Goal: Contribute content: Add original content to the website for others to see

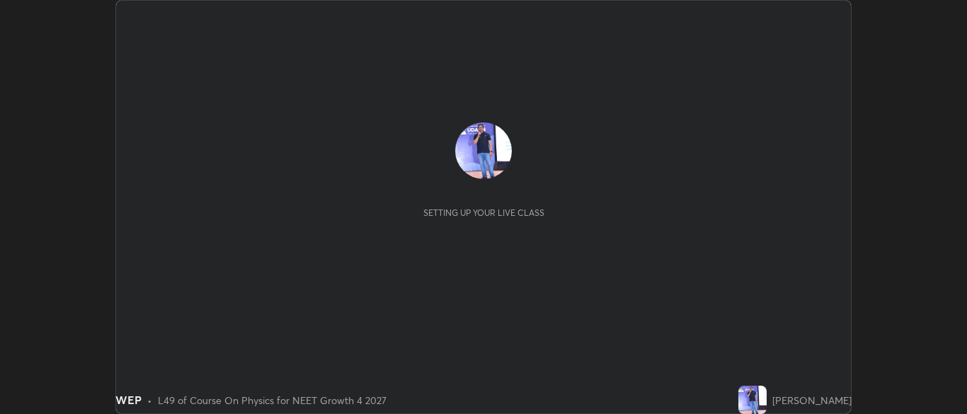
scroll to position [414, 966]
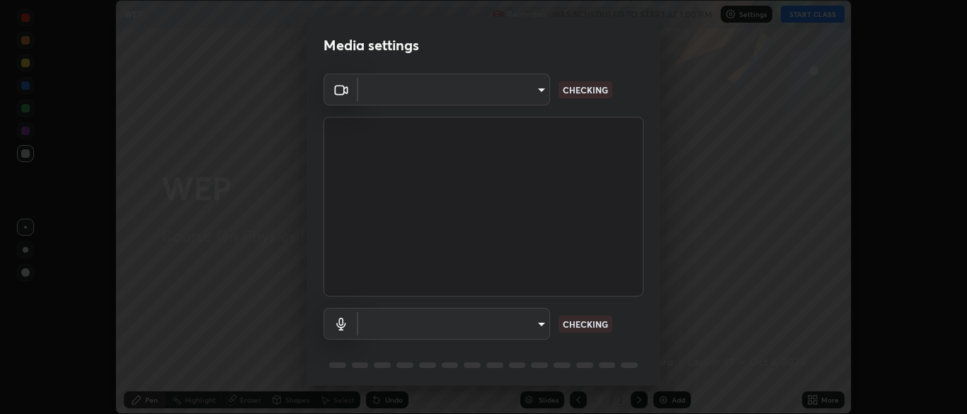
type input "7313fd45585aed834b6f1a7d948f9442f2d18b60722b63004f182b92f655e9b8"
type input "6d488a1ca4c1aaf6c0b289bb5f08f9fa1a540cfe3c37fe5d7d2b3a5279a29715"
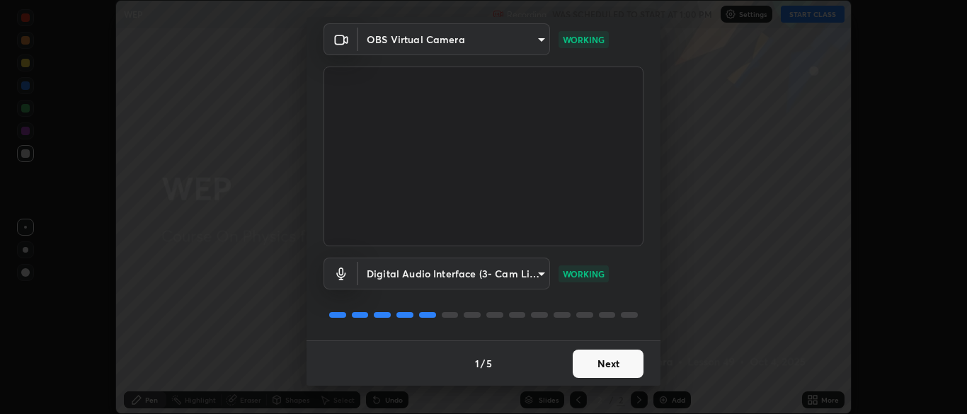
click at [613, 364] on button "Next" at bounding box center [608, 364] width 71 height 28
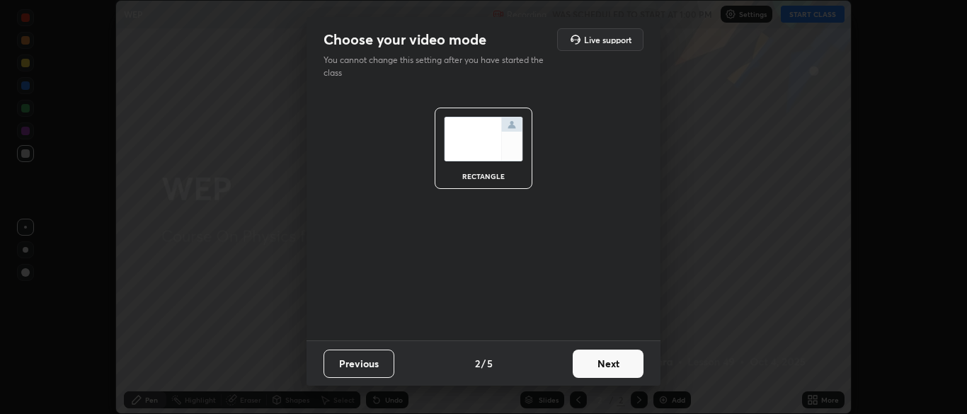
click at [612, 365] on button "Next" at bounding box center [608, 364] width 71 height 28
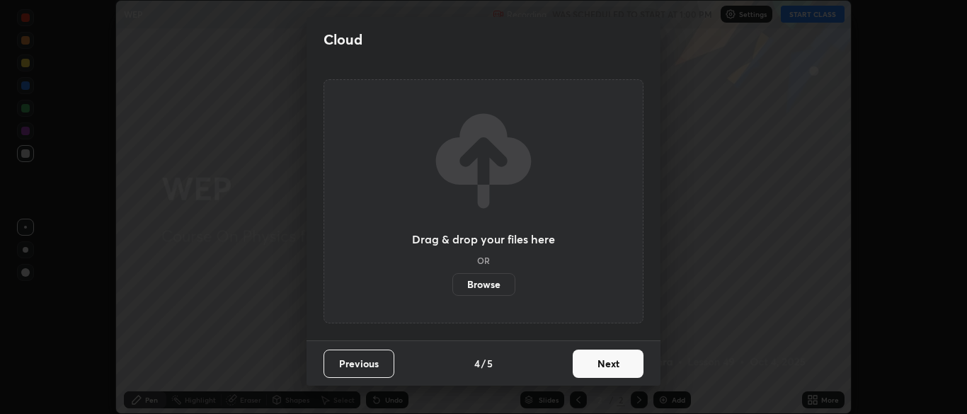
click at [617, 367] on button "Next" at bounding box center [608, 364] width 71 height 28
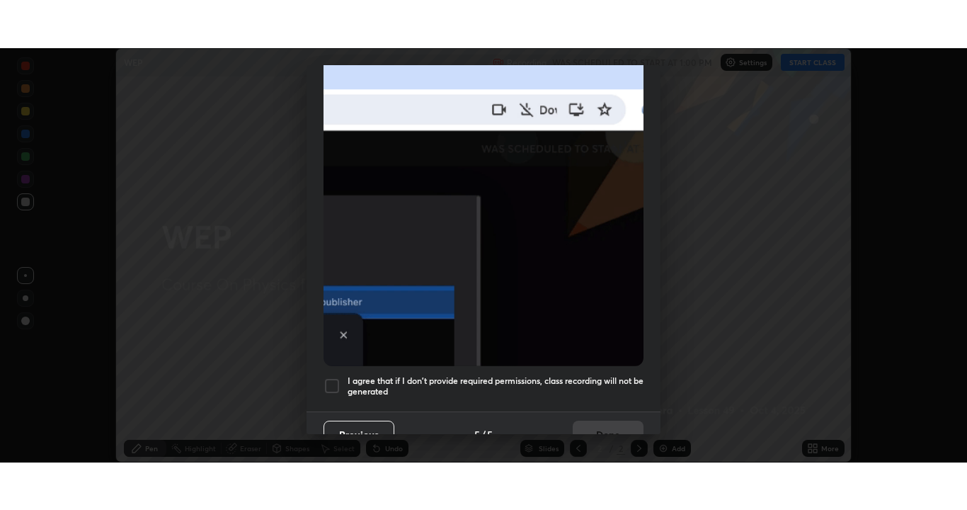
scroll to position [339, 0]
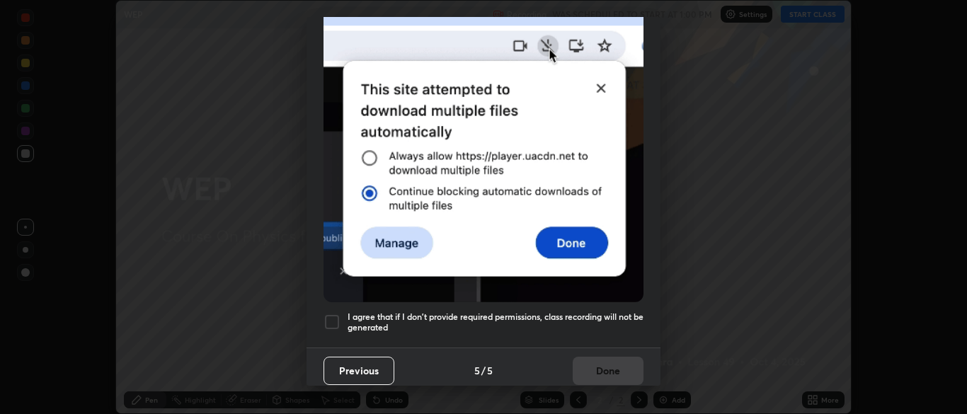
click at [332, 314] on div at bounding box center [332, 322] width 17 height 17
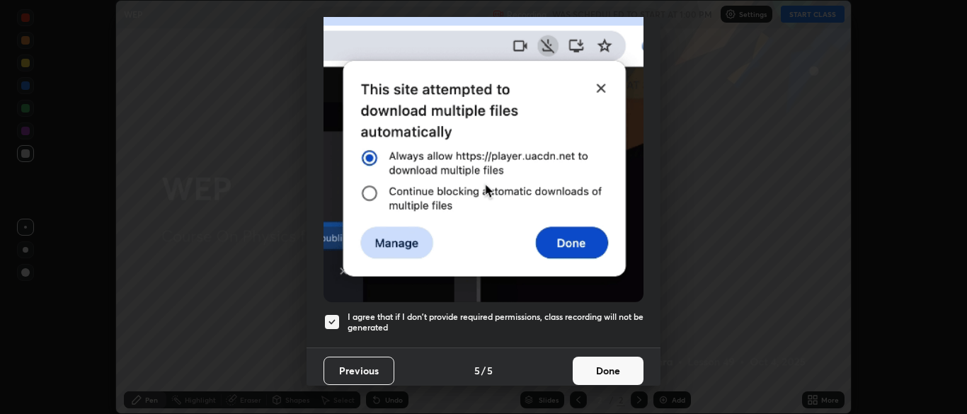
click at [603, 361] on button "Done" at bounding box center [608, 371] width 71 height 28
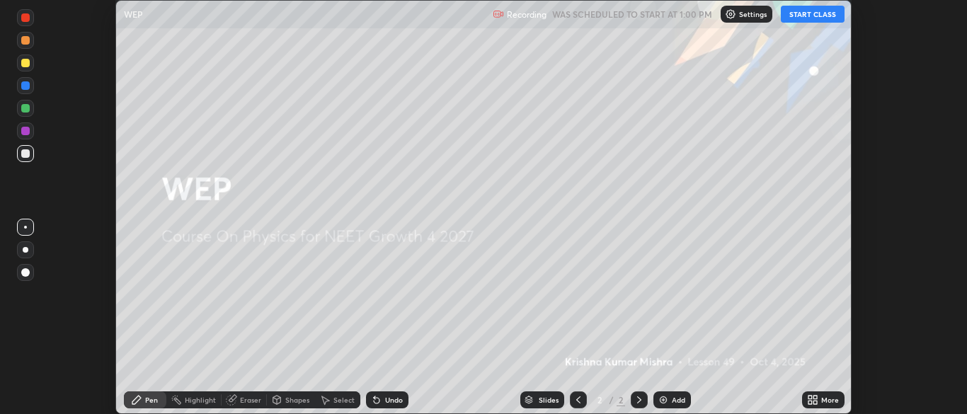
click at [810, 12] on button "START CLASS" at bounding box center [813, 14] width 64 height 17
click at [813, 403] on icon at bounding box center [815, 403] width 4 height 4
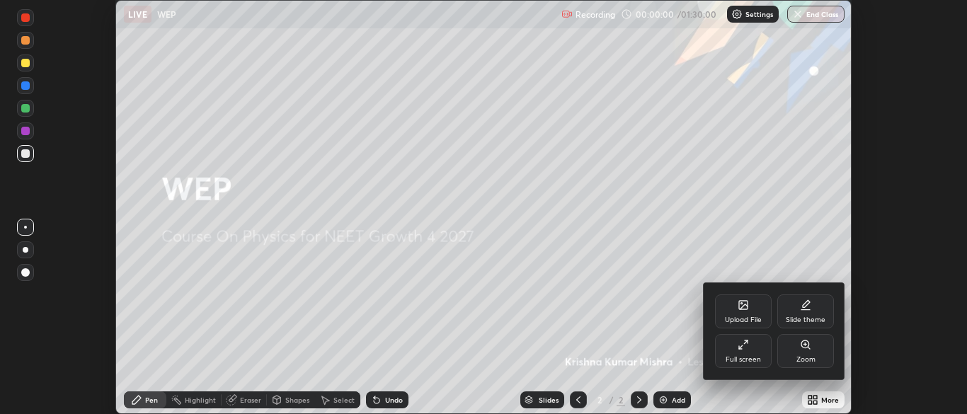
click at [750, 350] on div "Full screen" at bounding box center [743, 351] width 57 height 34
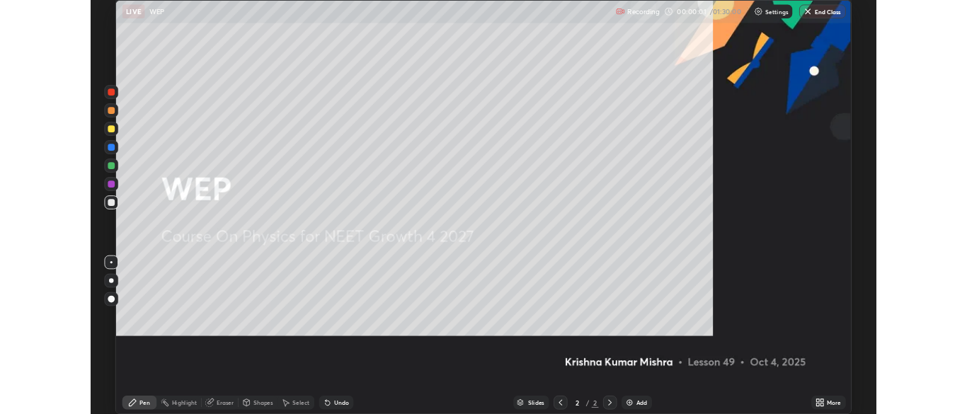
scroll to position [510, 967]
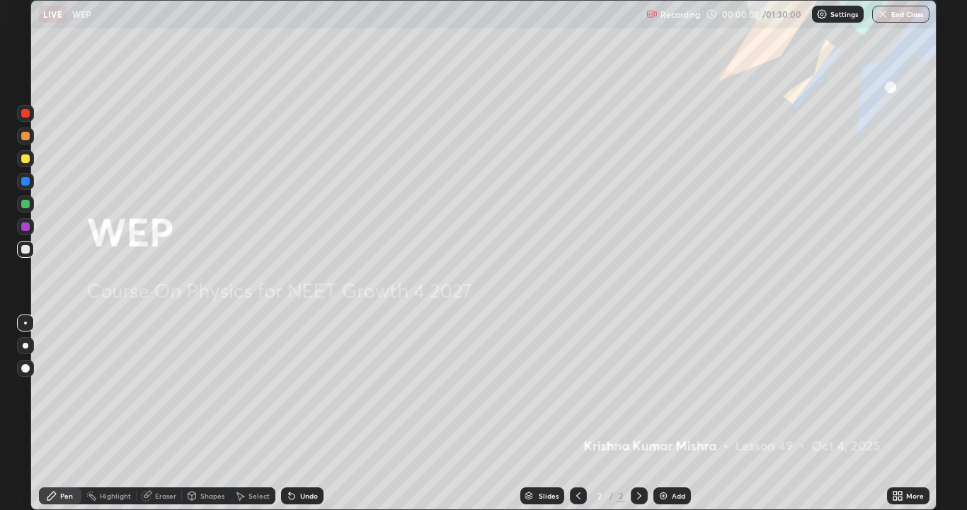
click at [673, 413] on div "Add" at bounding box center [678, 495] width 13 height 7
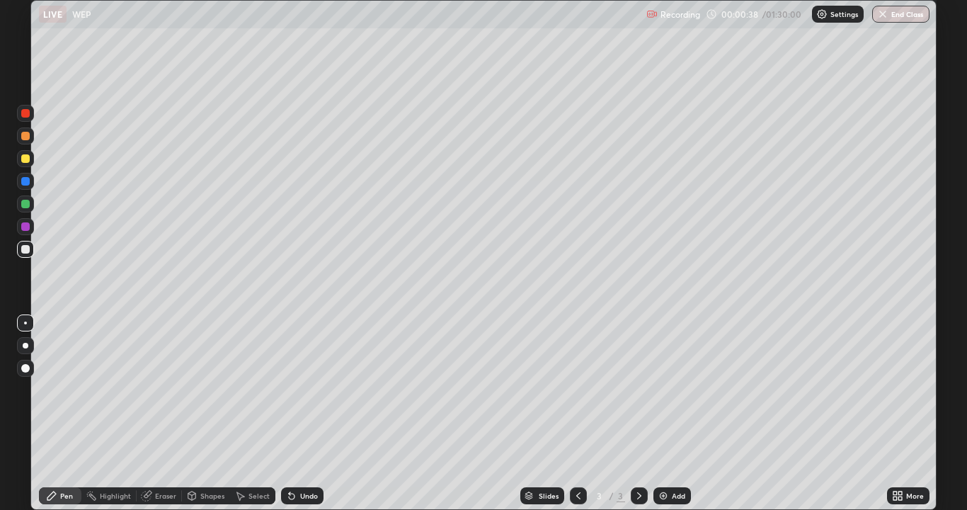
click at [28, 156] on div at bounding box center [25, 158] width 8 height 8
click at [308, 413] on div "Undo" at bounding box center [309, 495] width 18 height 7
click at [675, 413] on div "Add" at bounding box center [678, 495] width 13 height 7
click at [300, 413] on div "Undo" at bounding box center [309, 495] width 18 height 7
click at [292, 413] on icon at bounding box center [291, 495] width 11 height 11
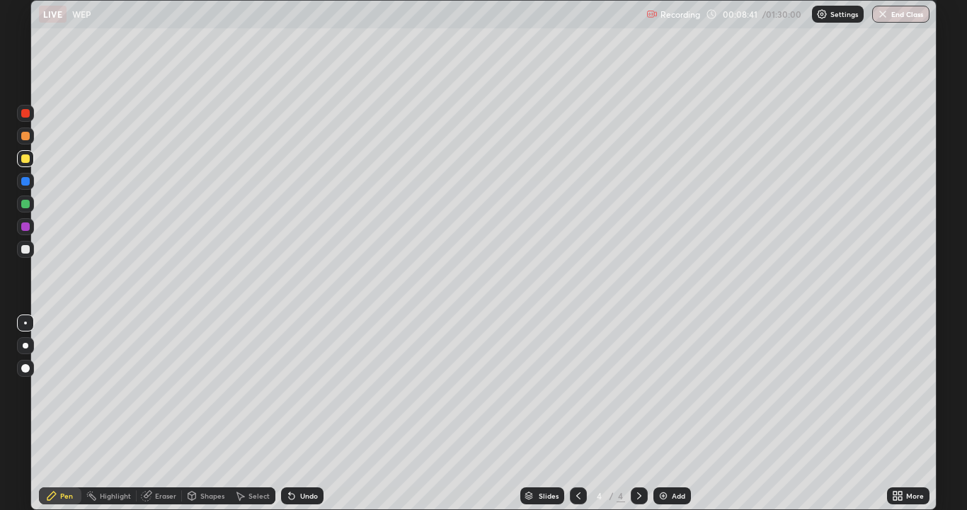
click at [25, 136] on div at bounding box center [25, 136] width 8 height 8
click at [164, 413] on div "Eraser" at bounding box center [165, 495] width 21 height 7
click at [65, 413] on div "Pen" at bounding box center [66, 495] width 13 height 7
click at [307, 413] on div "Undo" at bounding box center [309, 495] width 18 height 7
click at [301, 413] on div "Undo" at bounding box center [302, 495] width 42 height 17
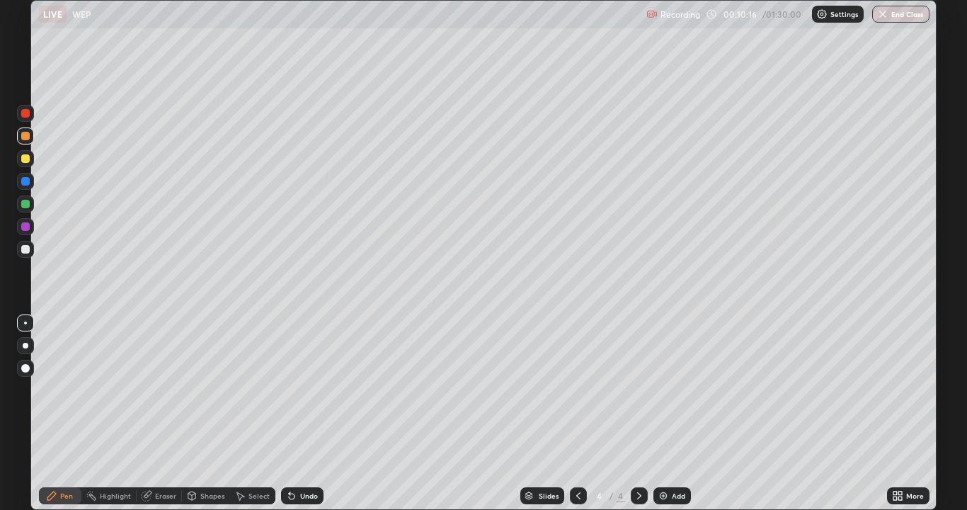
click at [164, 413] on div "Eraser" at bounding box center [165, 495] width 21 height 7
click at [62, 413] on div "Pen" at bounding box center [66, 495] width 13 height 7
click at [25, 162] on div at bounding box center [25, 158] width 8 height 8
click at [309, 413] on div "Undo" at bounding box center [309, 495] width 18 height 7
click at [311, 413] on div "Undo" at bounding box center [309, 495] width 18 height 7
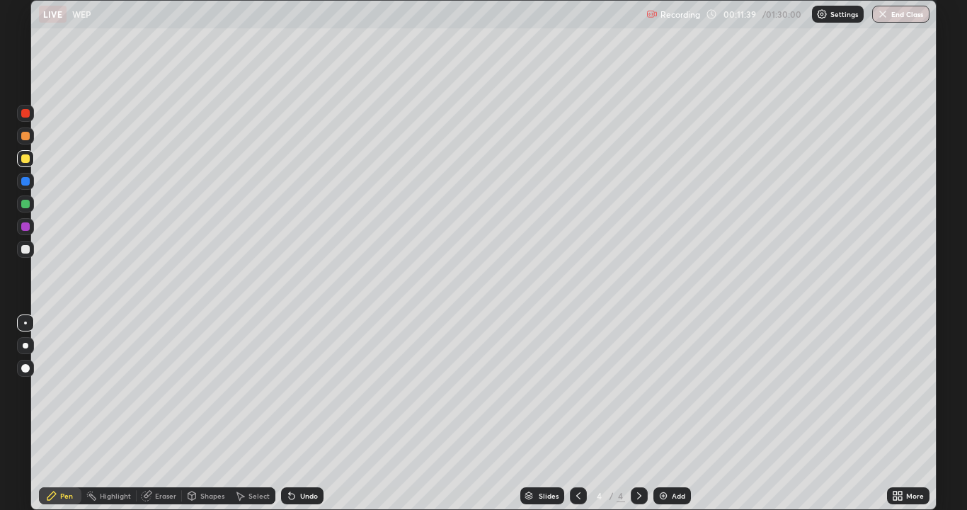
click at [309, 413] on div "Undo" at bounding box center [309, 495] width 18 height 7
click at [308, 413] on div "Undo" at bounding box center [309, 495] width 18 height 7
click at [304, 413] on div "Undo" at bounding box center [309, 495] width 18 height 7
click at [677, 413] on div "Add" at bounding box center [678, 495] width 13 height 7
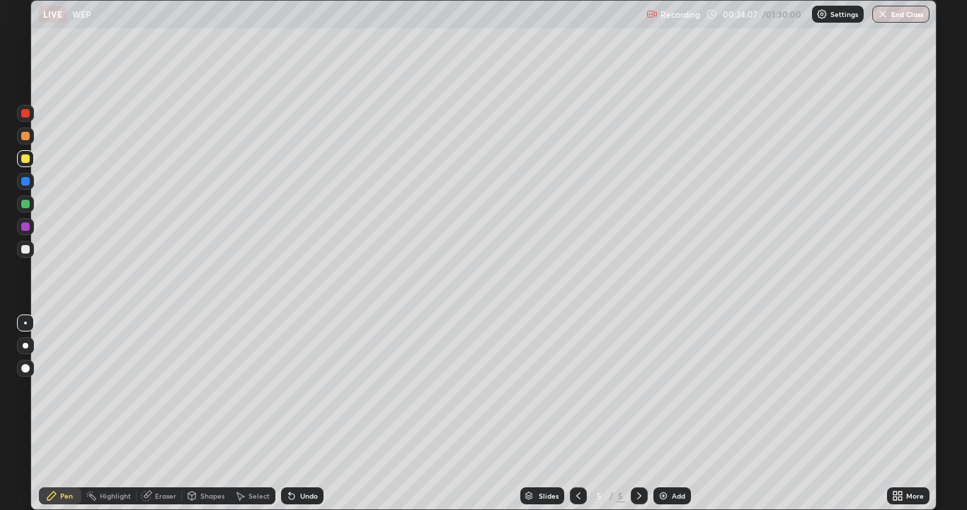
click at [309, 413] on div "Undo" at bounding box center [309, 495] width 18 height 7
click at [306, 413] on div "Undo" at bounding box center [302, 495] width 42 height 17
click at [302, 413] on div "Undo" at bounding box center [302, 495] width 42 height 17
click at [678, 413] on div "Add" at bounding box center [678, 495] width 13 height 7
click at [485, 413] on div "Slides 6 / 6 Add" at bounding box center [606, 495] width 564 height 28
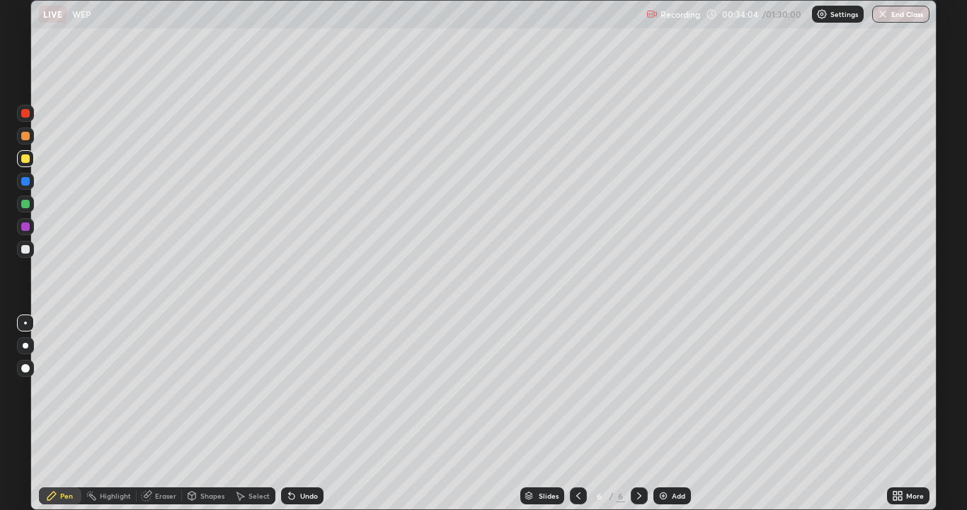
click at [260, 413] on div "Select" at bounding box center [258, 495] width 21 height 7
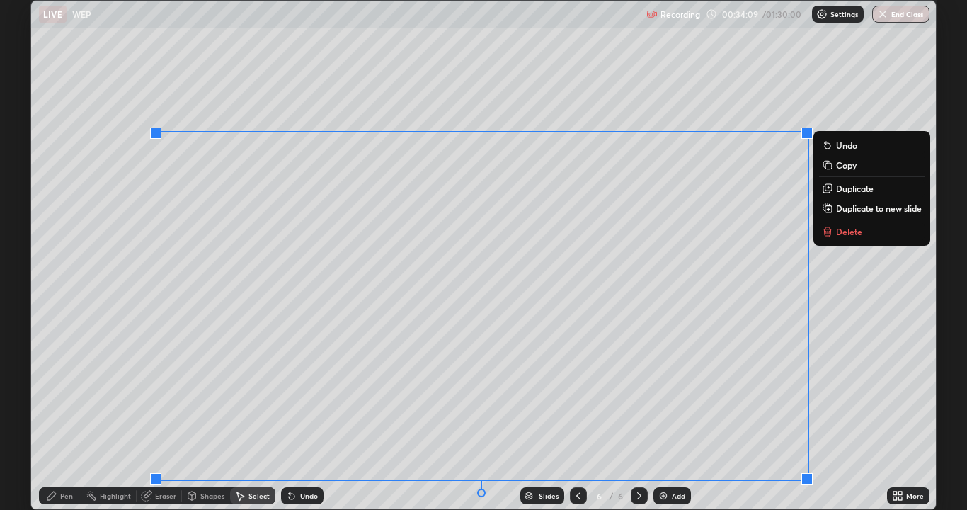
click at [845, 230] on p "Delete" at bounding box center [849, 231] width 26 height 11
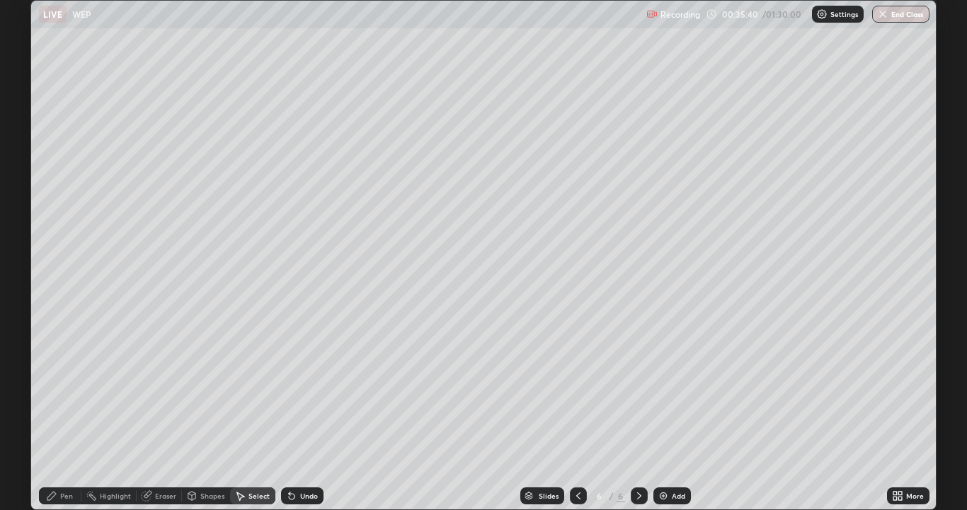
click at [63, 413] on div "Pen" at bounding box center [66, 495] width 13 height 7
click at [28, 157] on div at bounding box center [25, 158] width 8 height 8
click at [303, 413] on div "Undo" at bounding box center [309, 495] width 18 height 7
click at [28, 249] on div at bounding box center [25, 249] width 8 height 8
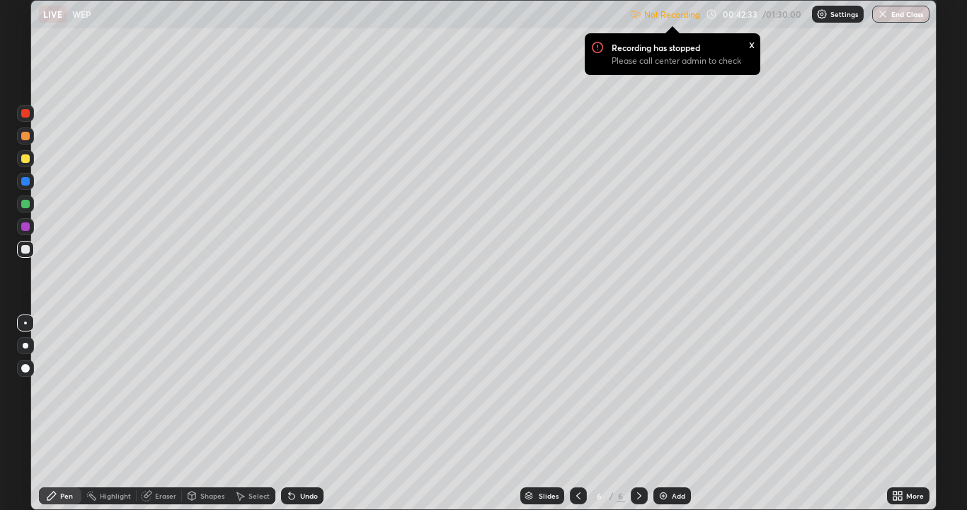
click at [839, 14] on p "Settings" at bounding box center [844, 14] width 28 height 7
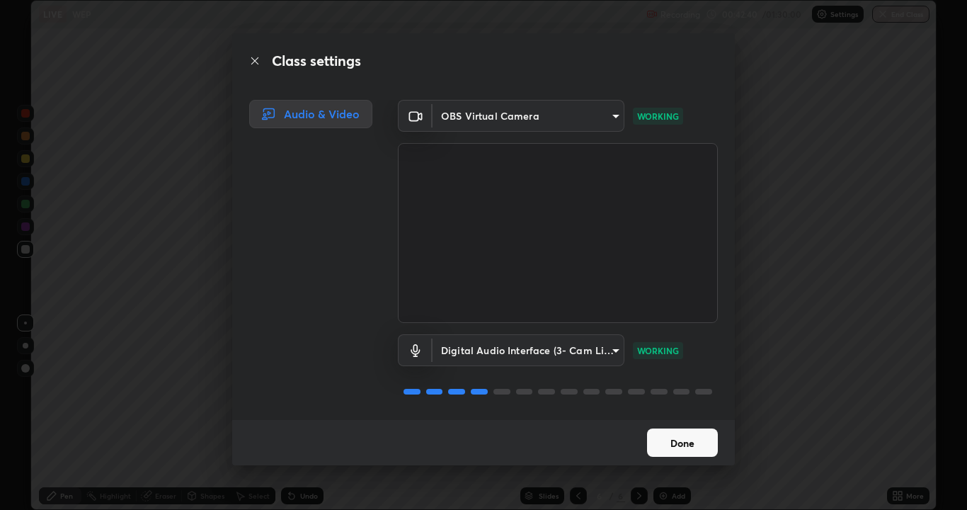
click at [680, 413] on button "Done" at bounding box center [682, 442] width 71 height 28
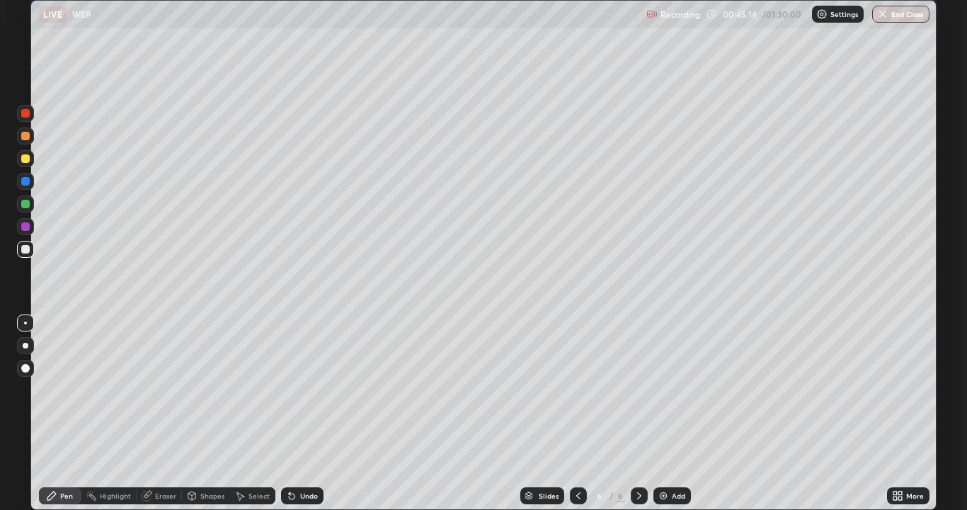
click at [682, 413] on div "Add" at bounding box center [678, 495] width 13 height 7
click at [29, 160] on div at bounding box center [25, 158] width 8 height 8
click at [300, 413] on div "Undo" at bounding box center [309, 495] width 18 height 7
click at [25, 134] on div at bounding box center [25, 136] width 8 height 8
click at [672, 413] on div "Add" at bounding box center [678, 495] width 13 height 7
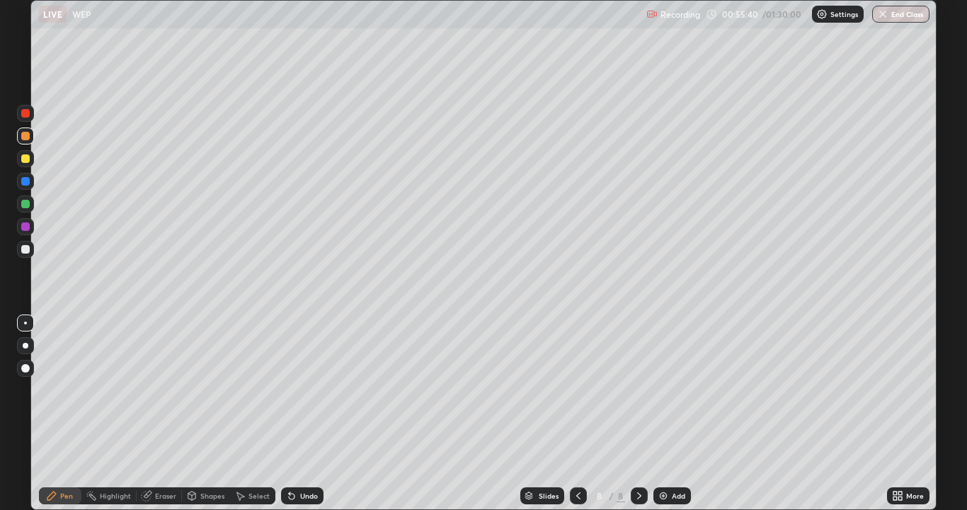
click at [25, 157] on div at bounding box center [25, 158] width 8 height 8
click at [302, 413] on div "Undo" at bounding box center [309, 495] width 18 height 7
click at [302, 413] on div "Undo" at bounding box center [302, 495] width 42 height 17
click at [300, 413] on div "Undo" at bounding box center [309, 495] width 18 height 7
click at [294, 413] on icon at bounding box center [291, 495] width 11 height 11
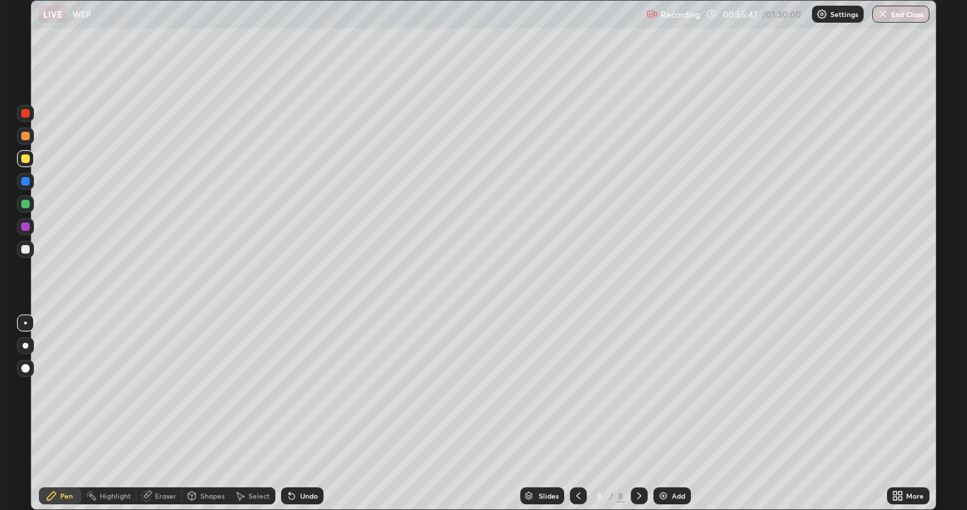
click at [300, 413] on div "Undo" at bounding box center [302, 495] width 42 height 17
click at [302, 413] on div "Undo" at bounding box center [309, 495] width 18 height 7
click at [307, 413] on div "Undo" at bounding box center [302, 495] width 42 height 17
click at [302, 413] on div "Undo" at bounding box center [309, 495] width 18 height 7
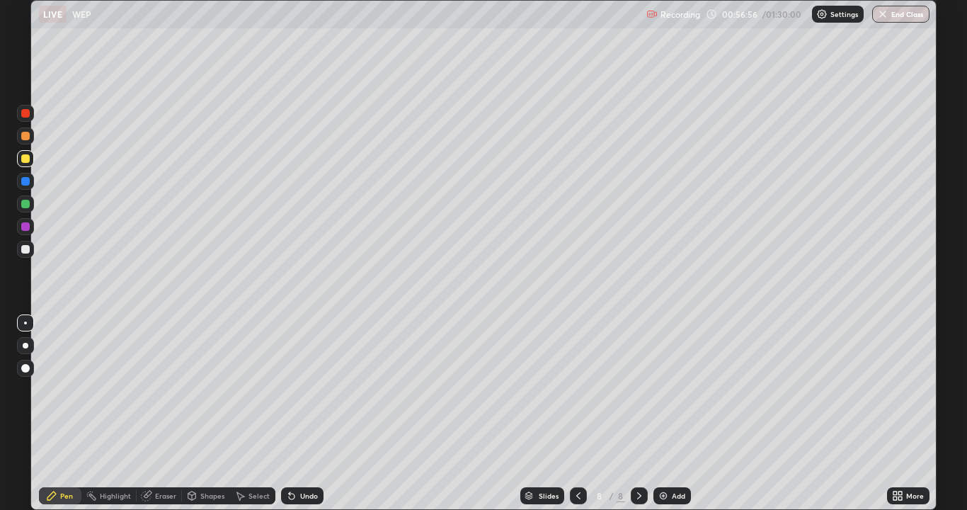
click at [304, 413] on div "Undo" at bounding box center [309, 495] width 18 height 7
click at [299, 413] on div "Undo" at bounding box center [302, 495] width 42 height 17
click at [294, 413] on div "Undo" at bounding box center [302, 495] width 42 height 17
click at [307, 413] on div "Undo" at bounding box center [302, 495] width 42 height 17
click at [307, 413] on div "Undo" at bounding box center [309, 495] width 18 height 7
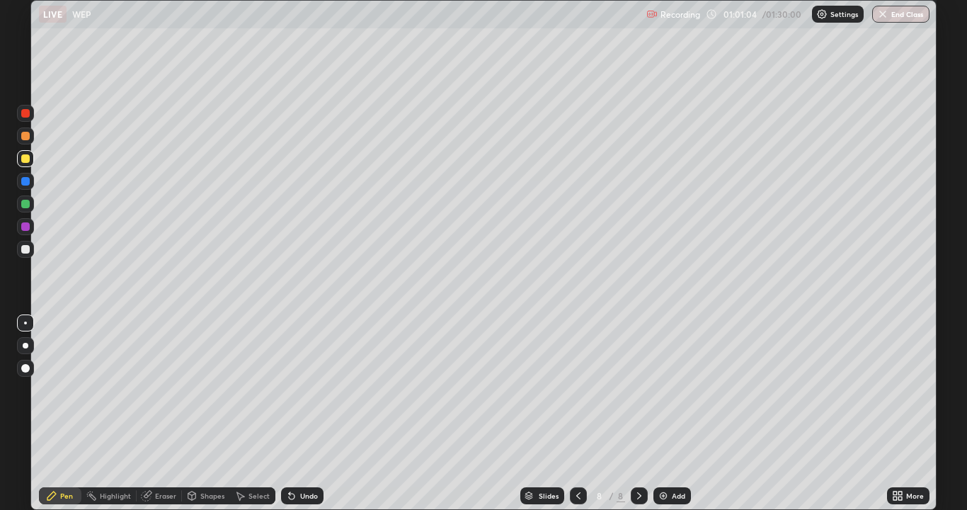
click at [300, 413] on div "Undo" at bounding box center [309, 495] width 18 height 7
click at [301, 413] on div "Undo" at bounding box center [309, 495] width 18 height 7
click at [304, 413] on div "Undo" at bounding box center [309, 495] width 18 height 7
click at [311, 413] on div "Undo" at bounding box center [309, 495] width 18 height 7
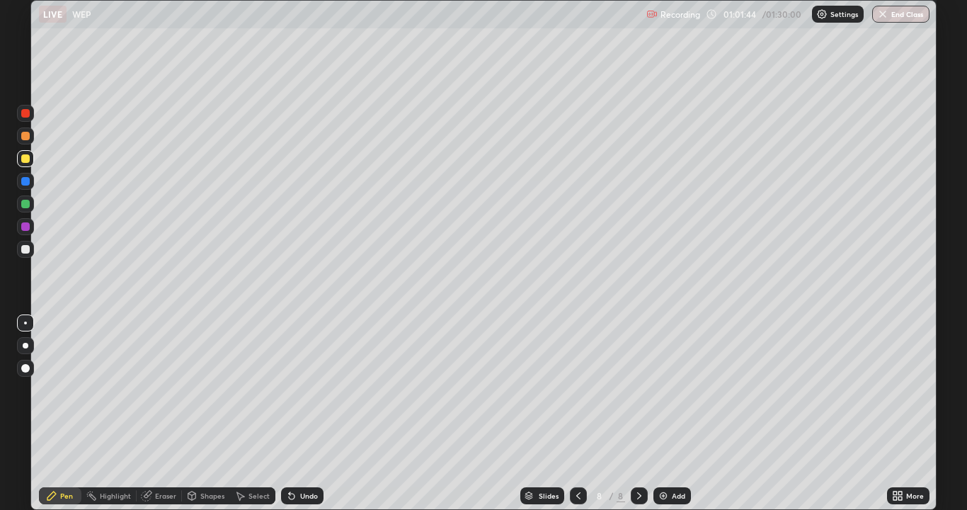
click at [312, 413] on div "Undo" at bounding box center [309, 495] width 18 height 7
click at [678, 413] on div "Add" at bounding box center [678, 495] width 13 height 7
click at [29, 159] on div at bounding box center [25, 158] width 8 height 8
click at [302, 413] on div "Undo" at bounding box center [309, 495] width 18 height 7
click at [304, 413] on div "Undo" at bounding box center [302, 495] width 42 height 17
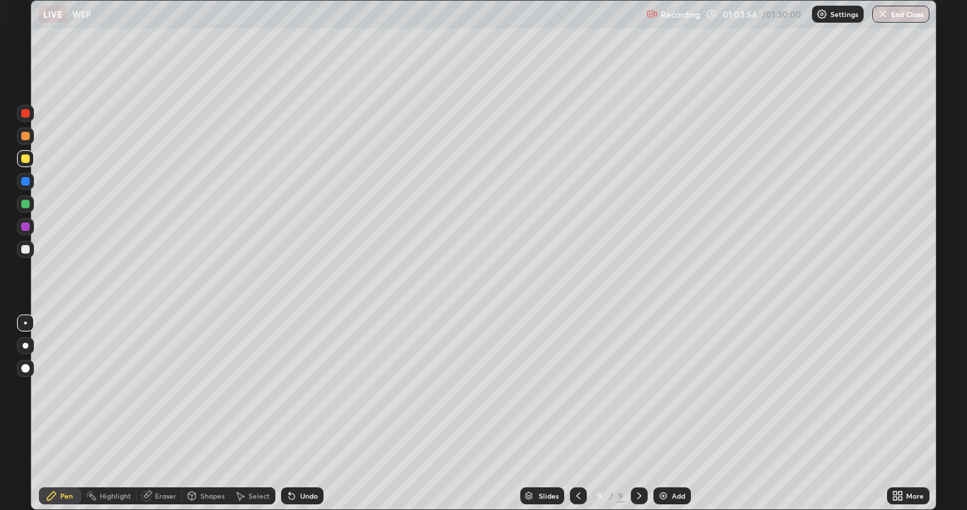
click at [253, 413] on div "Select" at bounding box center [252, 495] width 45 height 17
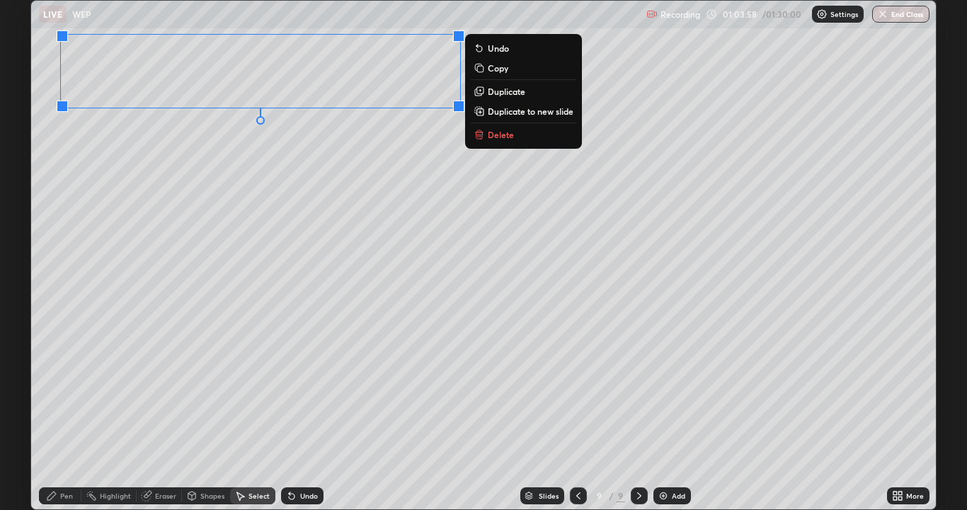
click at [508, 92] on p "Duplicate" at bounding box center [507, 91] width 38 height 11
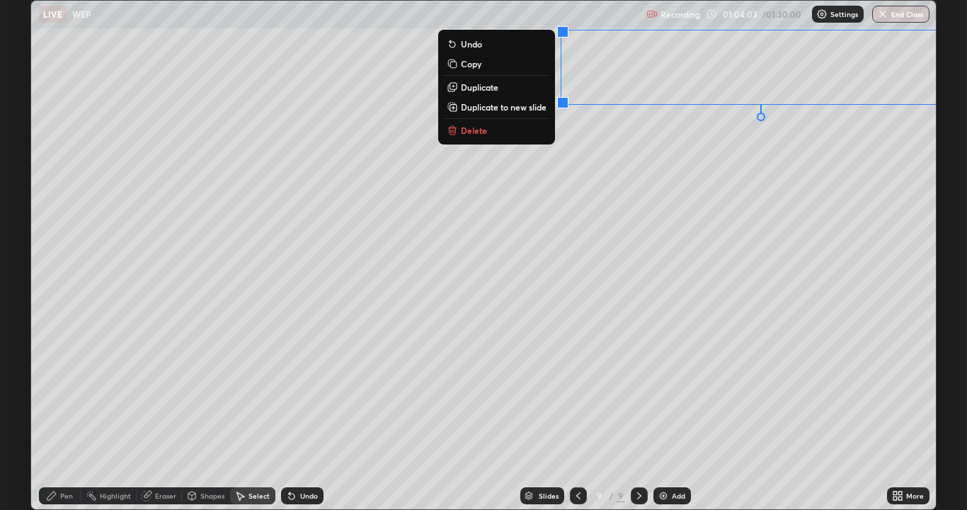
click at [162, 413] on div "Eraser" at bounding box center [165, 495] width 21 height 7
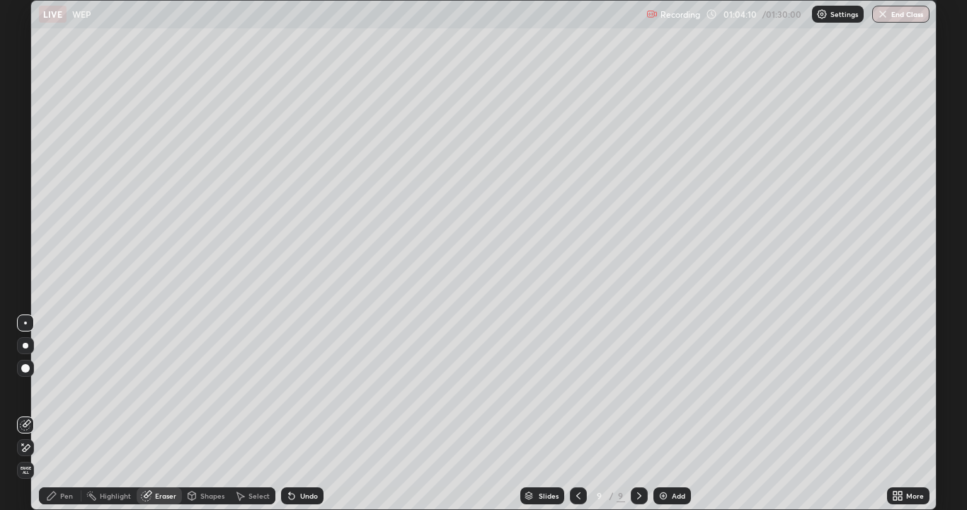
click at [59, 413] on div "Pen" at bounding box center [60, 495] width 42 height 17
click at [253, 413] on div "Select" at bounding box center [258, 495] width 21 height 7
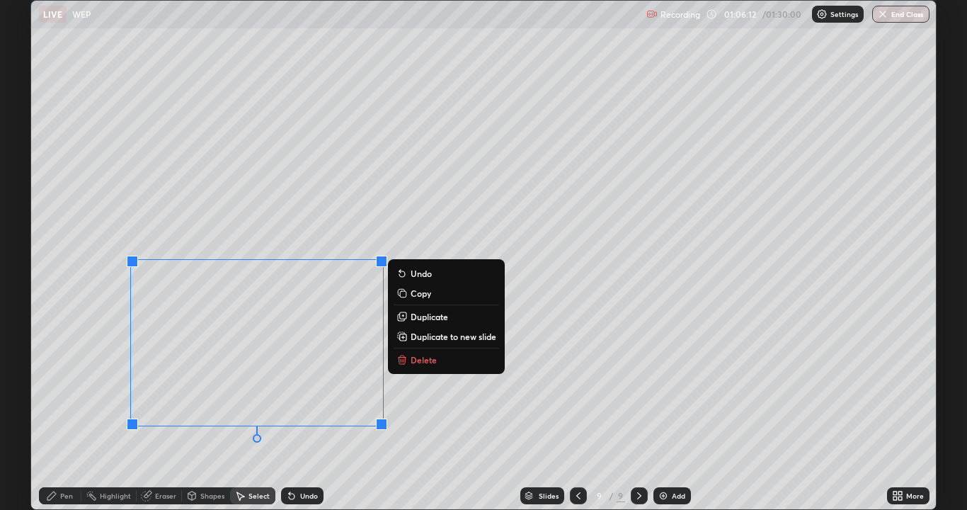
click at [424, 360] on p "Delete" at bounding box center [424, 359] width 26 height 11
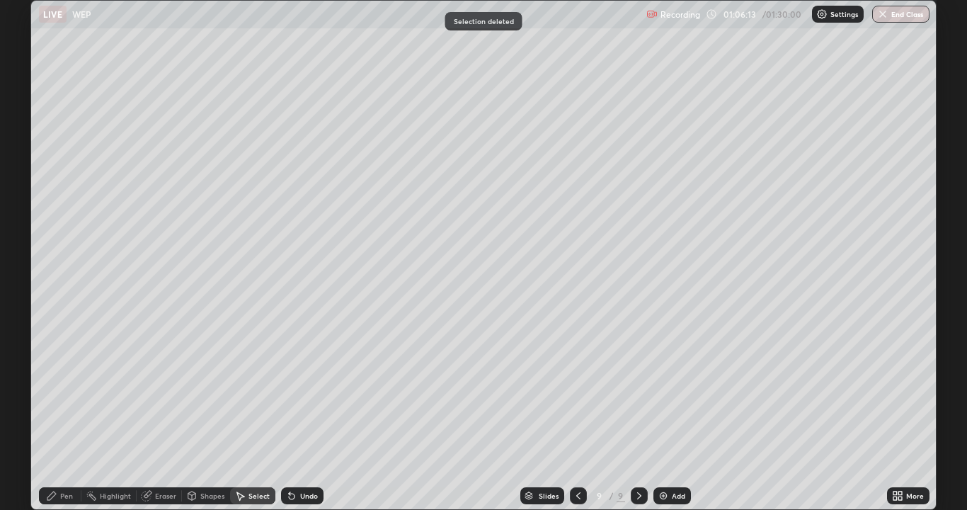
click at [63, 413] on div "Pen" at bounding box center [66, 495] width 13 height 7
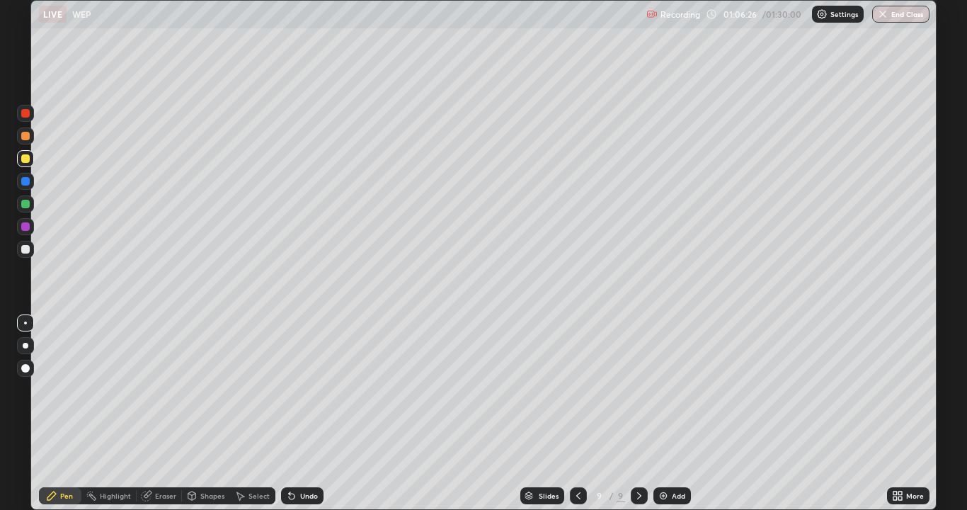
click at [25, 133] on div at bounding box center [25, 136] width 8 height 8
click at [261, 413] on div "Select" at bounding box center [252, 495] width 45 height 17
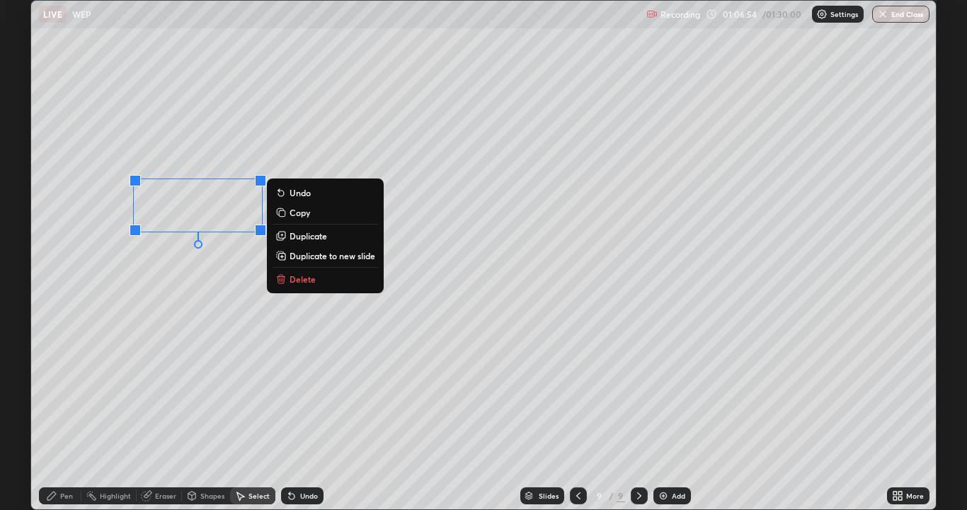
click at [57, 413] on icon at bounding box center [51, 495] width 11 height 11
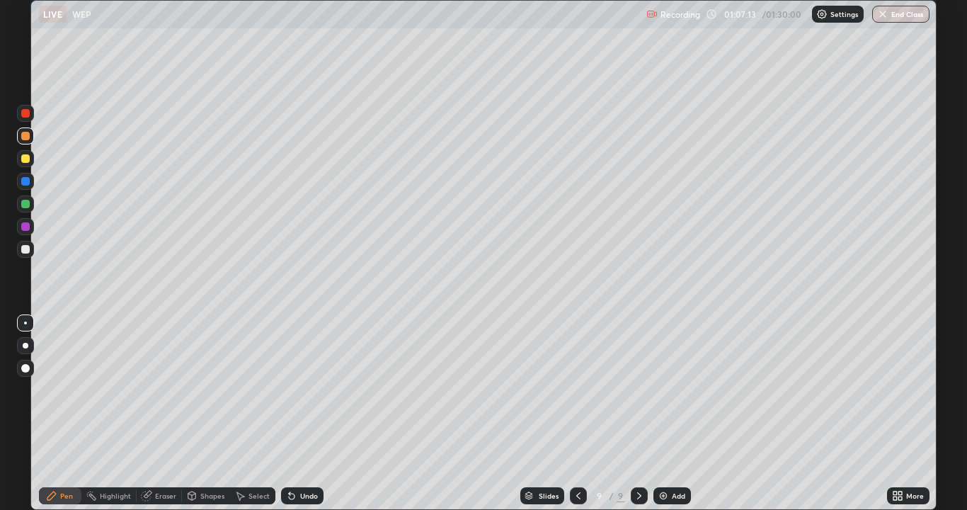
click at [304, 413] on div "Undo" at bounding box center [302, 495] width 42 height 17
click at [164, 413] on div "Eraser" at bounding box center [165, 495] width 21 height 7
click at [49, 413] on icon at bounding box center [51, 495] width 8 height 8
click at [23, 158] on div at bounding box center [25, 158] width 8 height 8
click at [668, 413] on div "Add" at bounding box center [672, 495] width 38 height 17
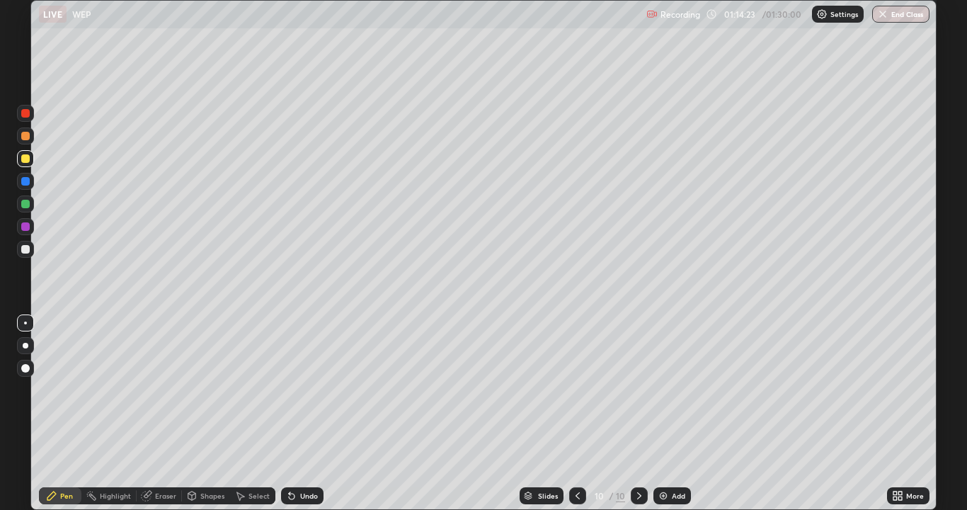
click at [21, 158] on div at bounding box center [25, 158] width 8 height 8
click at [578, 413] on icon at bounding box center [577, 495] width 11 height 11
click at [255, 413] on div "Select" at bounding box center [258, 495] width 21 height 7
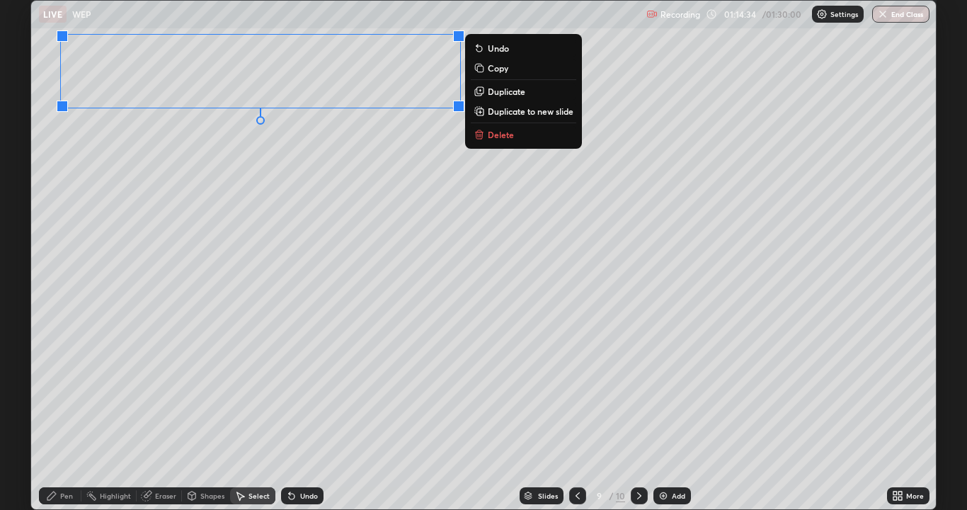
click at [497, 72] on p "Copy" at bounding box center [498, 67] width 21 height 11
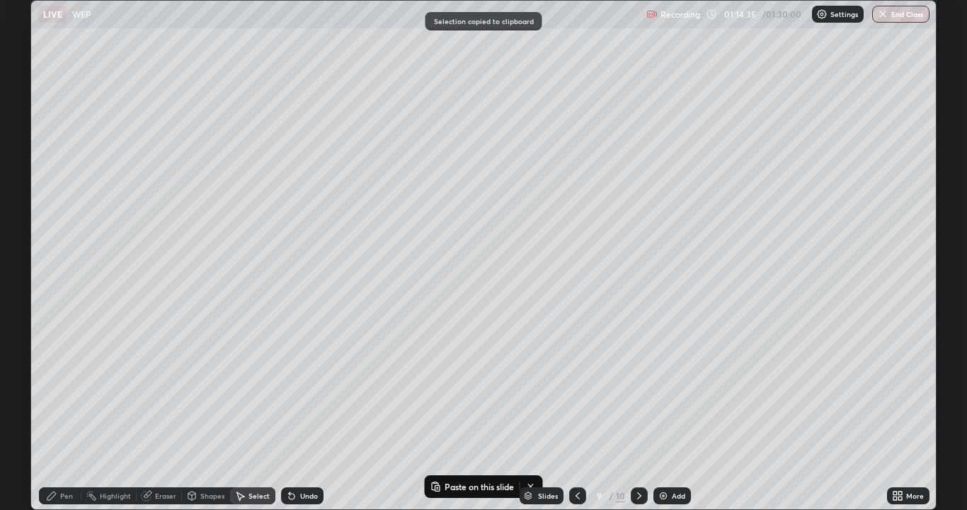
click at [635, 413] on icon at bounding box center [639, 495] width 11 height 11
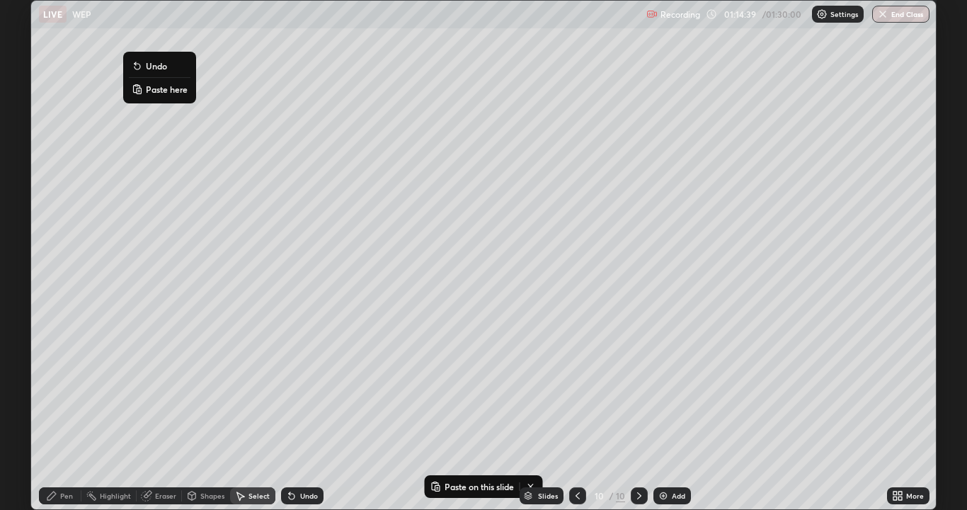
click at [169, 90] on p "Paste here" at bounding box center [167, 89] width 42 height 11
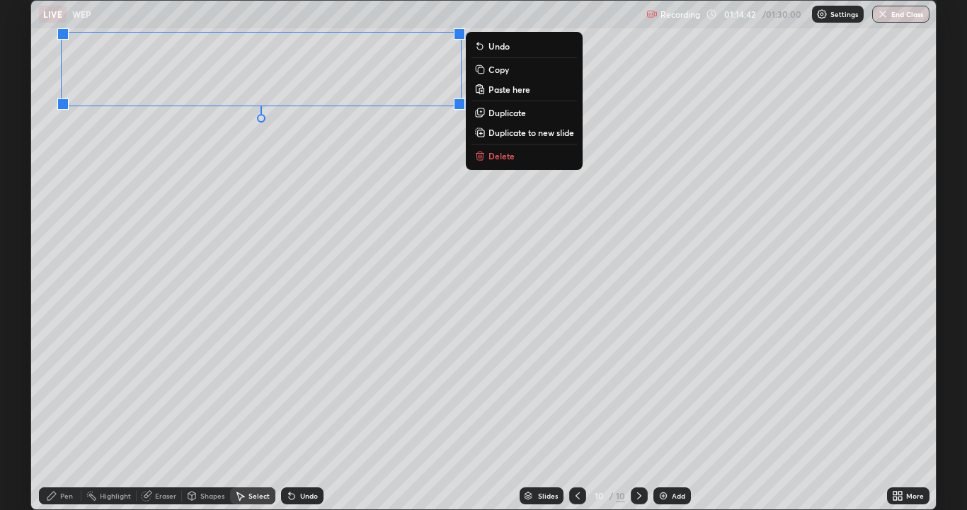
click at [131, 184] on div "0 ° Undo Copy Paste here Duplicate Duplicate to new slide Delete" at bounding box center [483, 255] width 905 height 508
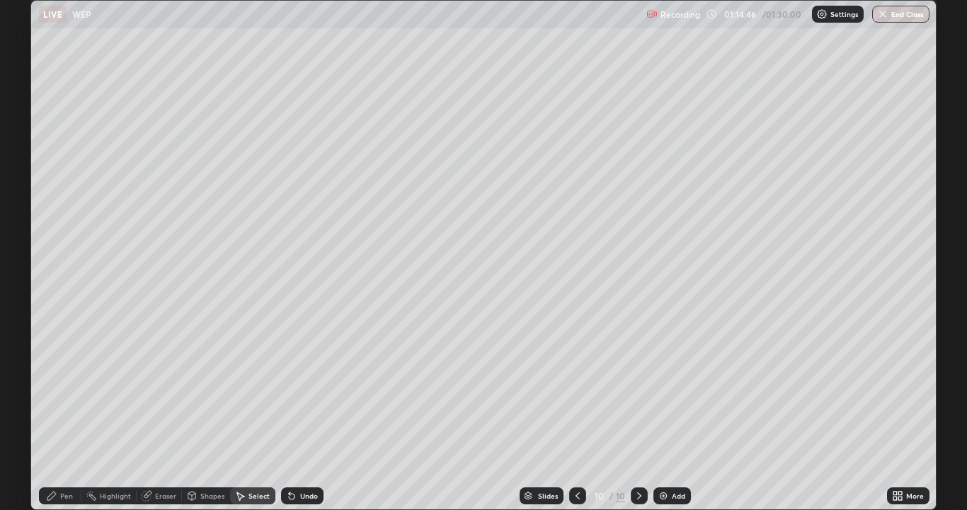
click at [164, 413] on div "Eraser" at bounding box center [165, 495] width 21 height 7
click at [60, 413] on div "Pen" at bounding box center [66, 495] width 13 height 7
click at [165, 413] on div "Eraser" at bounding box center [165, 495] width 21 height 7
click at [66, 413] on div "Pen" at bounding box center [66, 495] width 13 height 7
click at [28, 135] on div at bounding box center [25, 136] width 8 height 8
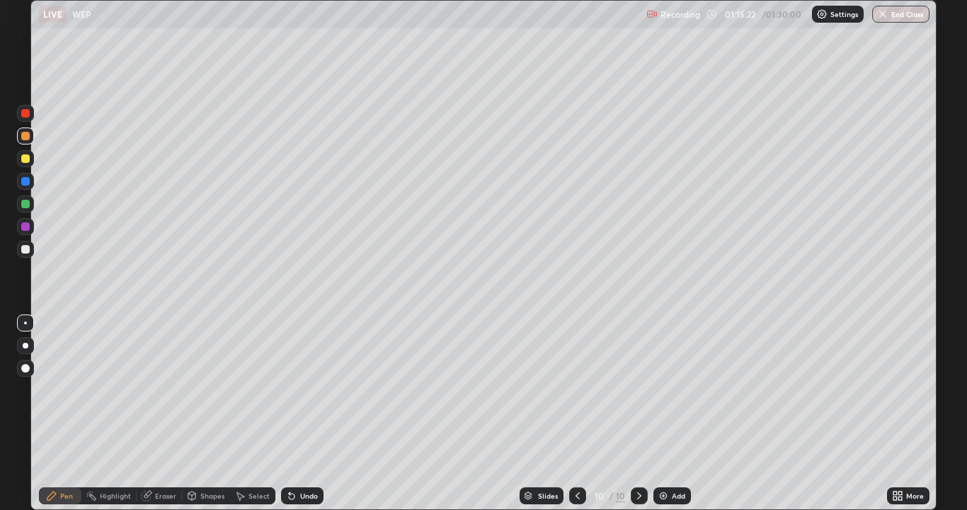
click at [256, 413] on div "Select" at bounding box center [258, 495] width 21 height 7
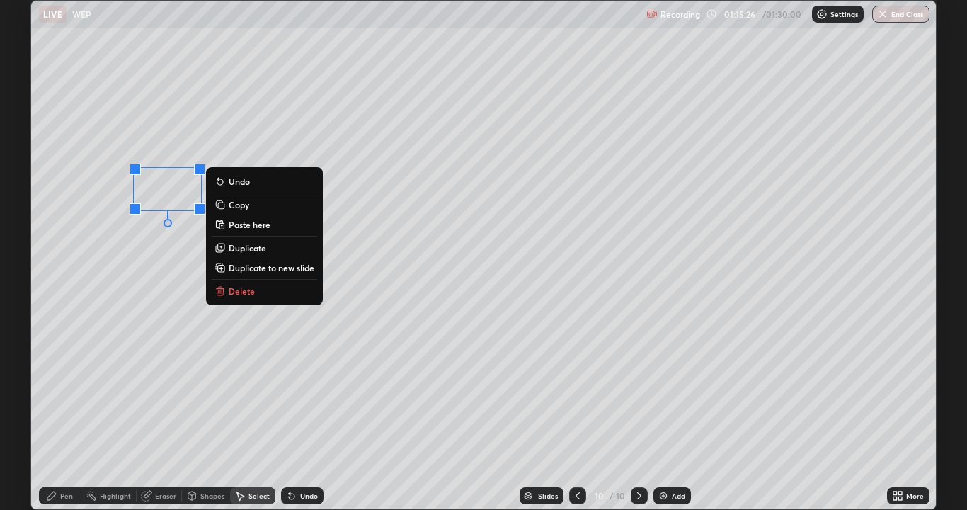
click at [62, 413] on div "Pen" at bounding box center [66, 495] width 13 height 7
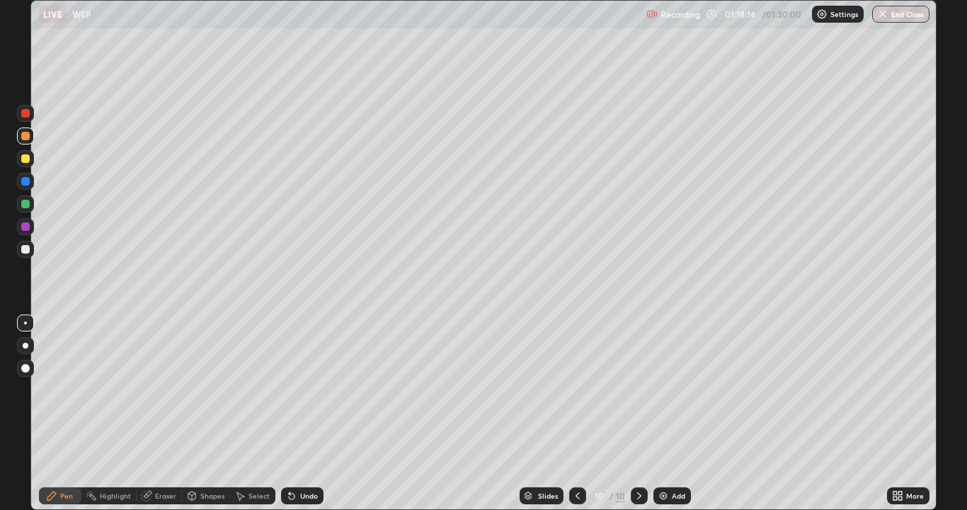
click at [256, 413] on div "Select" at bounding box center [258, 495] width 21 height 7
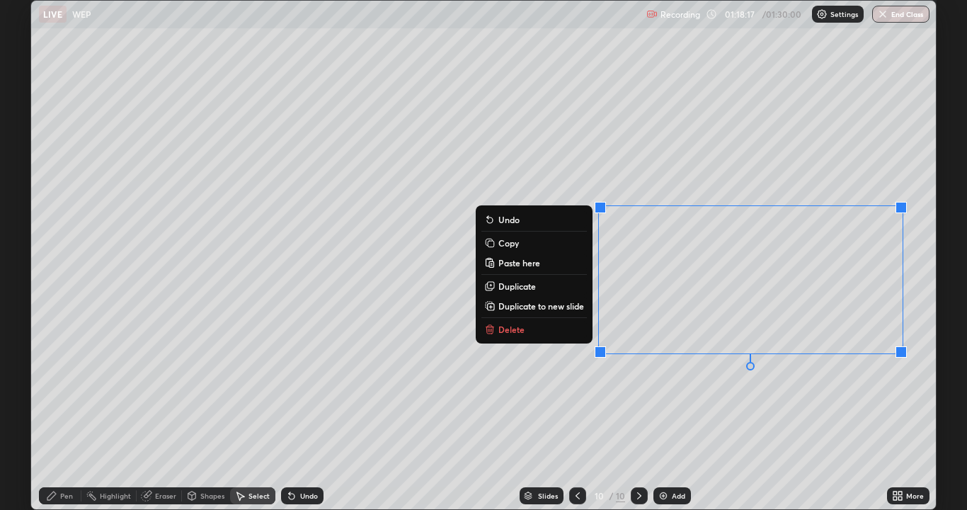
click at [520, 331] on p "Delete" at bounding box center [511, 329] width 26 height 11
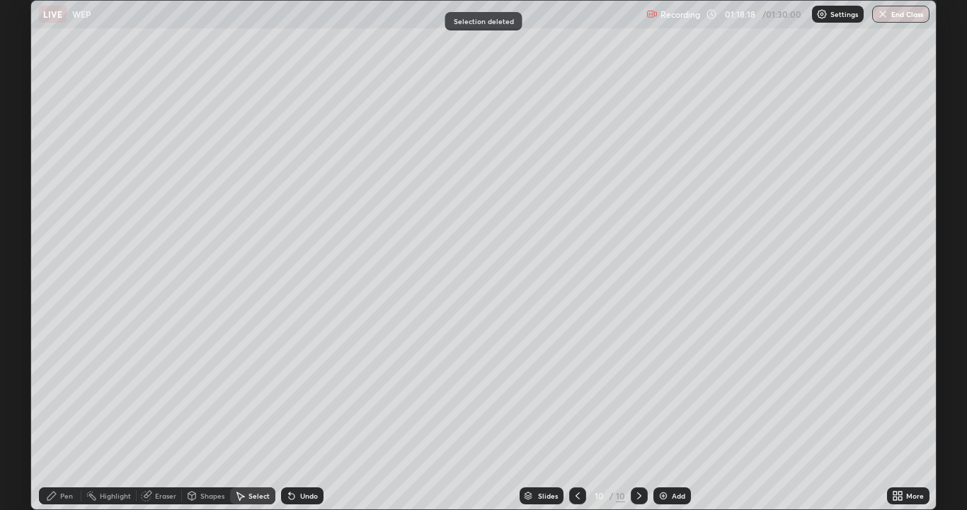
click at [62, 413] on div "Pen" at bounding box center [66, 495] width 13 height 7
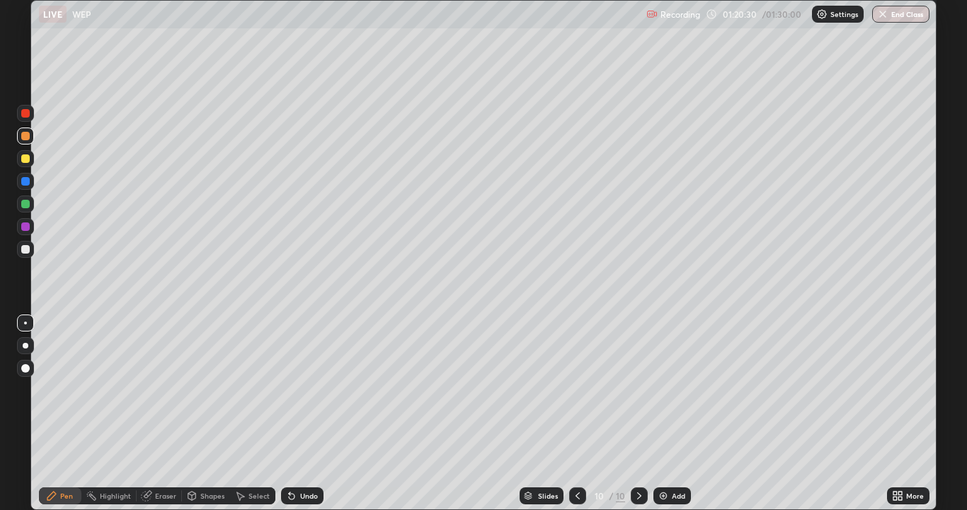
click at [884, 13] on img "button" at bounding box center [882, 13] width 11 height 11
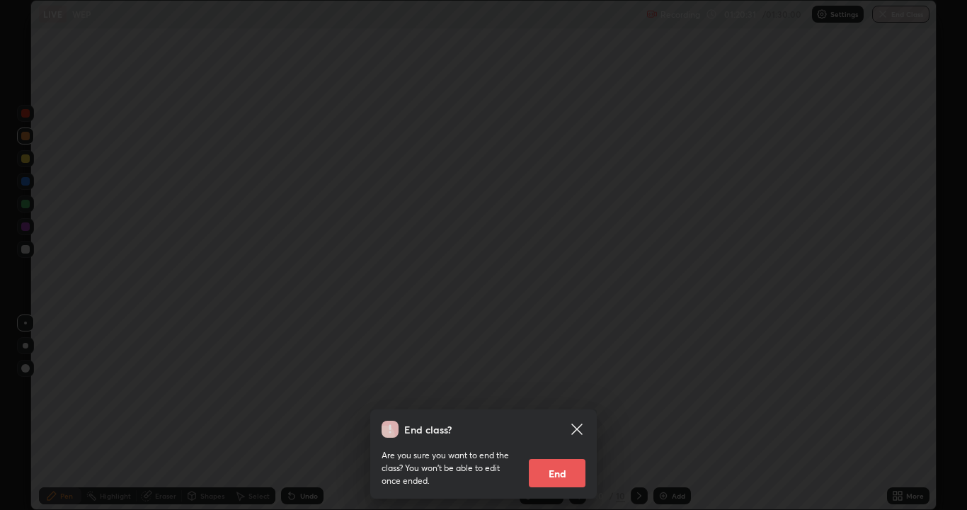
click at [559, 413] on button "End" at bounding box center [557, 473] width 57 height 28
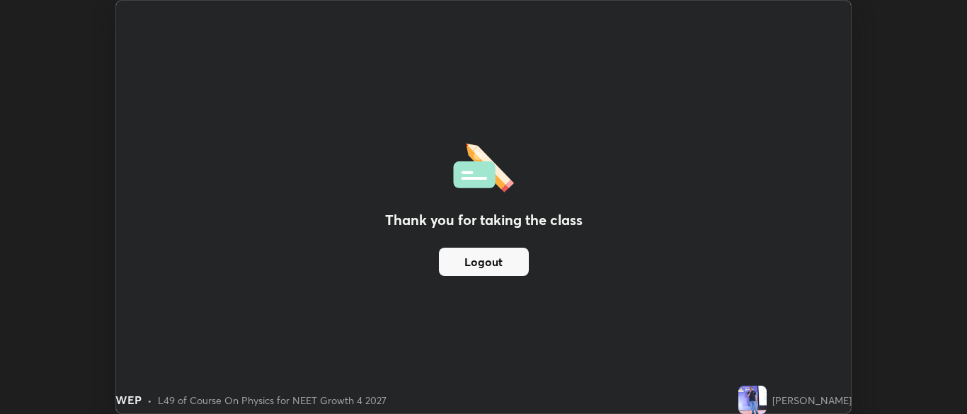
scroll to position [70378, 69825]
